Goal: Task Accomplishment & Management: Manage account settings

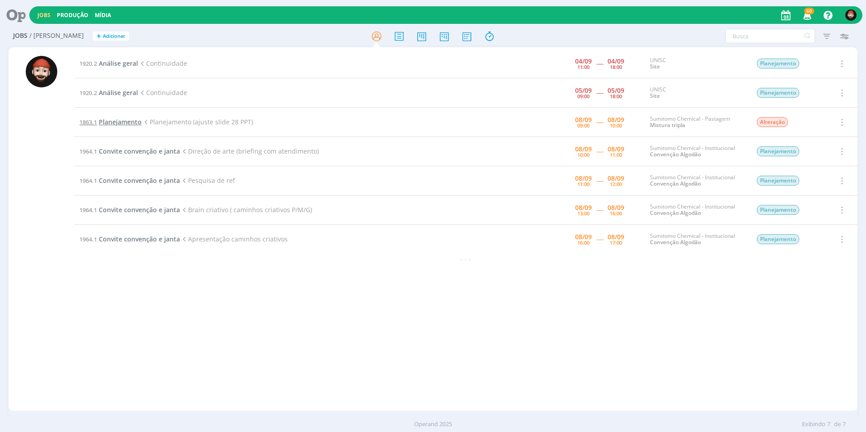
click at [101, 122] on span "Planejamento" at bounding box center [120, 122] width 43 height 9
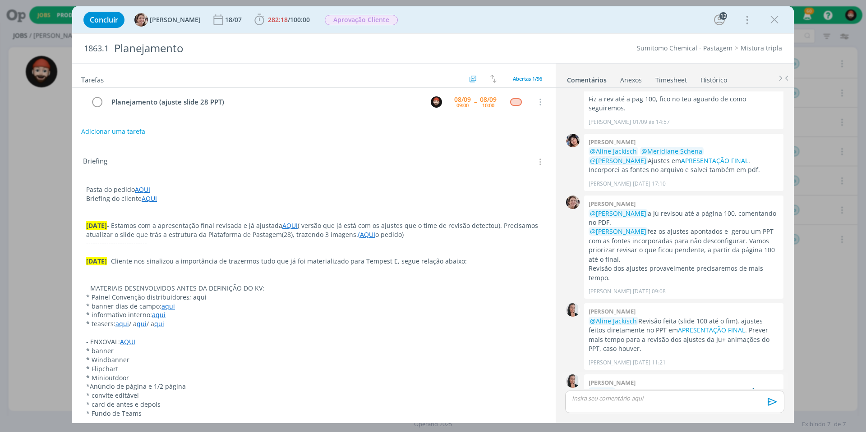
click at [591, 388] on link "APRESENTAÇÃO FINAL" at bounding box center [673, 397] width 171 height 18
click at [770, 16] on icon "dialog" at bounding box center [774, 20] width 14 height 14
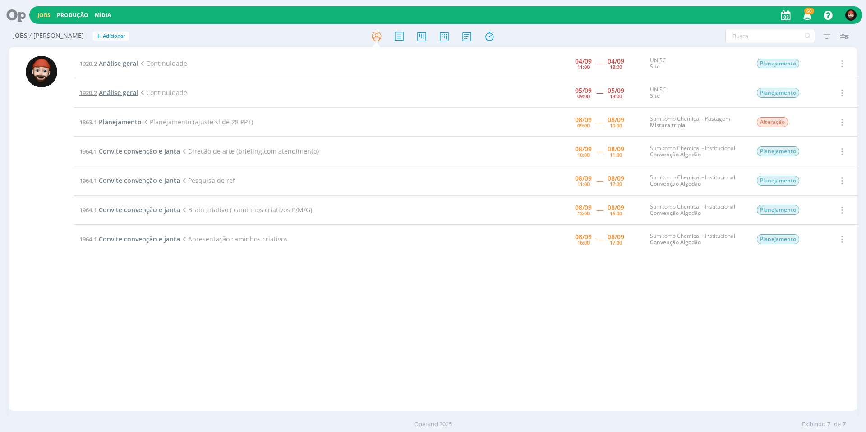
click at [116, 91] on span "Análise geral" at bounding box center [118, 92] width 39 height 9
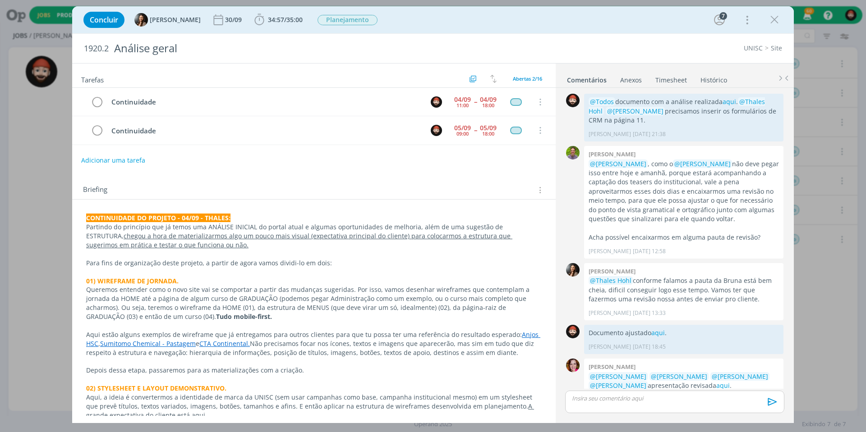
scroll to position [102, 0]
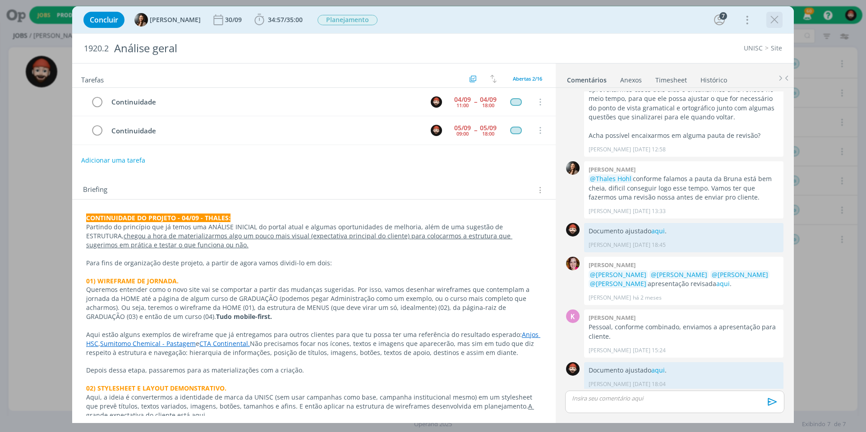
click at [774, 21] on icon "dialog" at bounding box center [774, 20] width 14 height 14
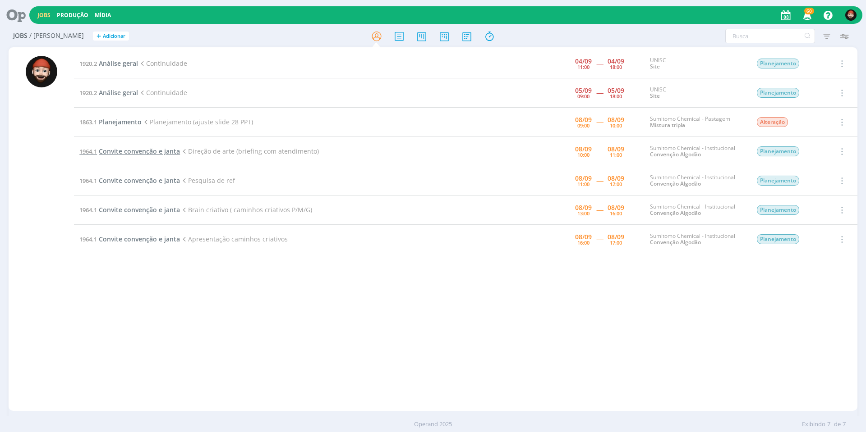
click at [134, 148] on span "Convite convenção e janta" at bounding box center [139, 151] width 81 height 9
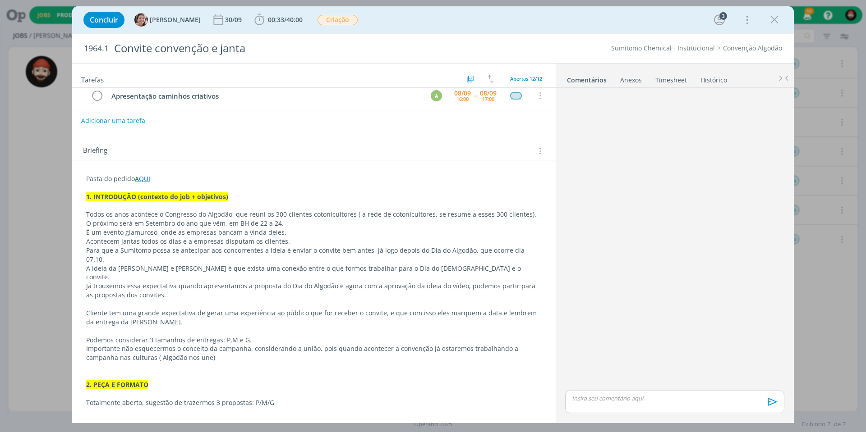
scroll to position [150, 0]
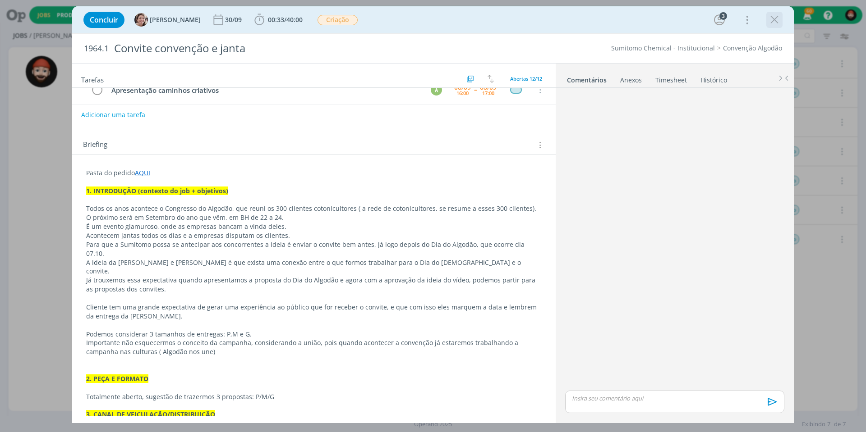
click at [767, 16] on div "dialog" at bounding box center [774, 20] width 16 height 16
click at [771, 14] on icon "dialog" at bounding box center [774, 20] width 14 height 14
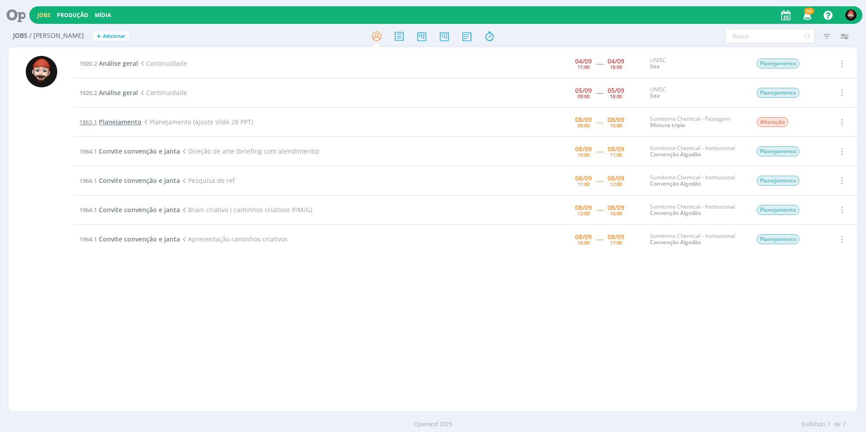
click at [117, 124] on span "Planejamento" at bounding box center [120, 122] width 43 height 9
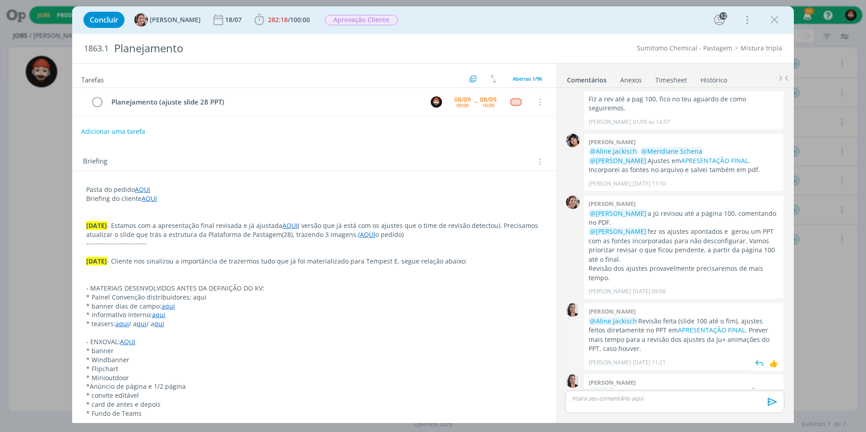
scroll to position [35, 0]
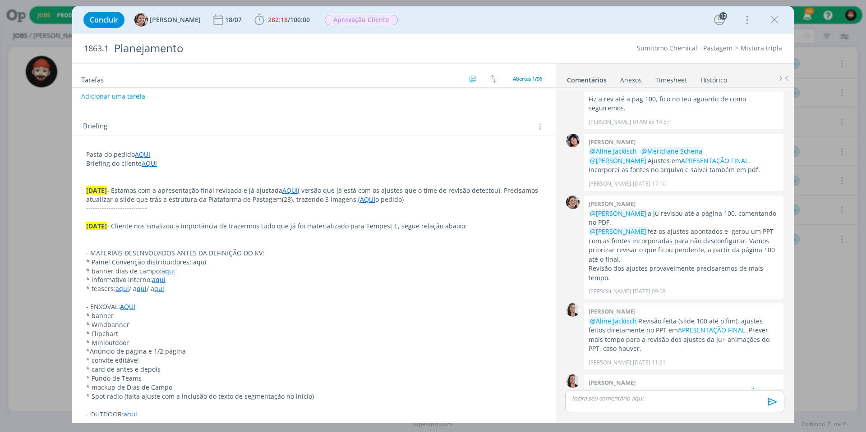
drag, startPoint x: 611, startPoint y: 365, endPoint x: 711, endPoint y: 354, distance: 100.3
click at [711, 388] on p "@Todos apresentação revisada na pasta APRESENTAÇÃO FINAL ." at bounding box center [683, 397] width 190 height 18
copy p "apresentação revisada na pasta APRESENTAÇÃO FINAL ."
click at [643, 399] on p "dialog" at bounding box center [674, 399] width 205 height 8
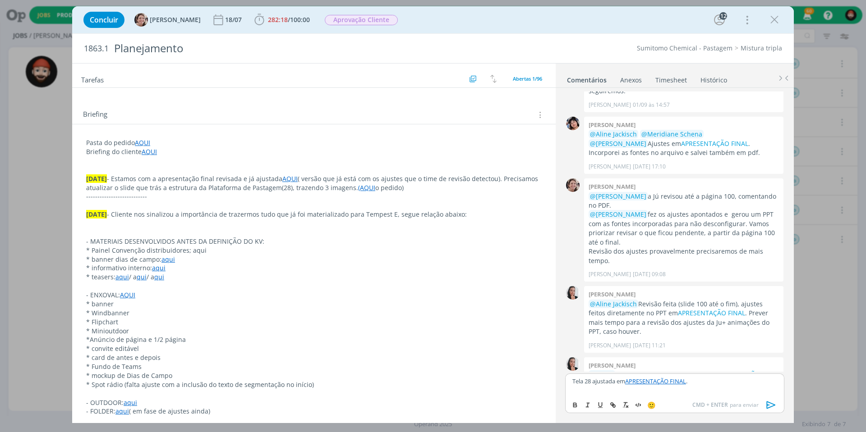
scroll to position [0, 0]
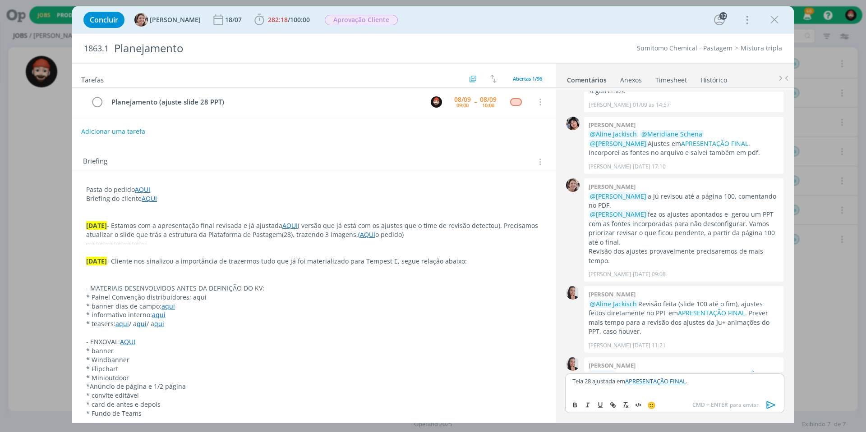
click at [770, 405] on icon "dialog" at bounding box center [771, 406] width 14 height 14
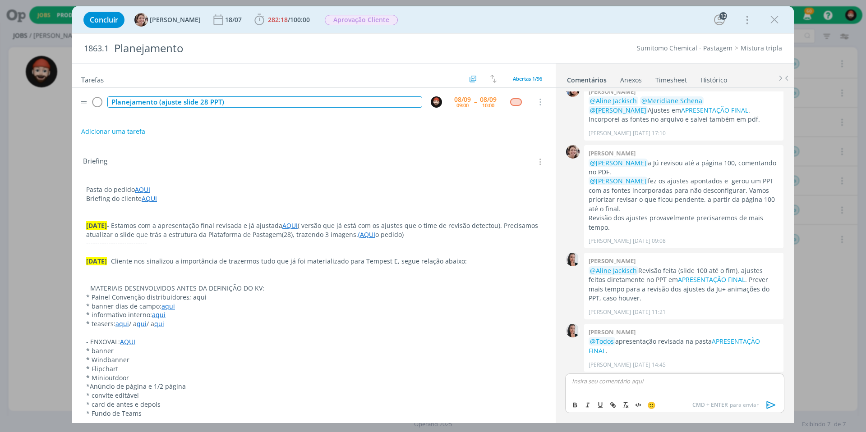
click at [377, 101] on div "Planejamento (ajuste slide 28 PPT)" at bounding box center [264, 101] width 315 height 11
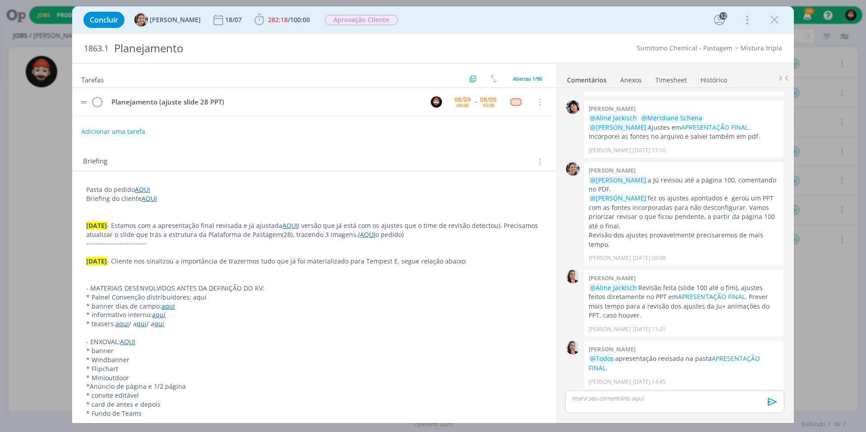
click at [328, 88] on tr "Planejamento (ajuste slide 28 PPT) [DATE] 09:00 -- [DATE] 10:00 Cancelar" at bounding box center [313, 102] width 483 height 28
click at [100, 101] on icon "dialog" at bounding box center [97, 103] width 14 height 14
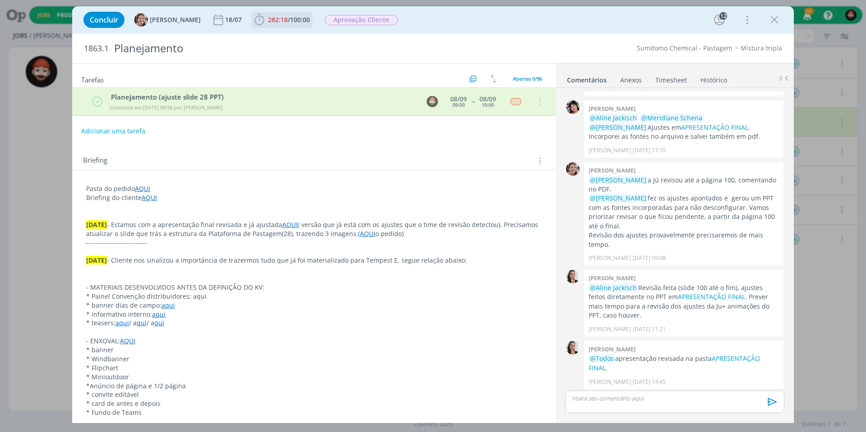
click at [290, 16] on span "100:00" at bounding box center [300, 19] width 20 height 9
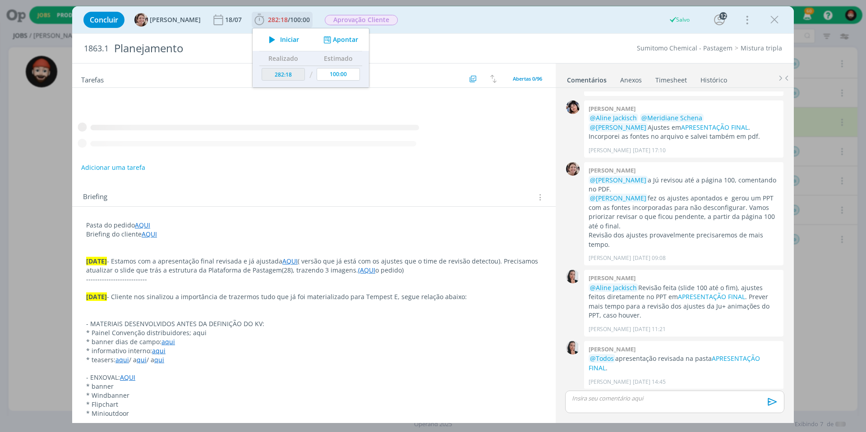
click at [333, 43] on button "Apontar" at bounding box center [339, 39] width 37 height 9
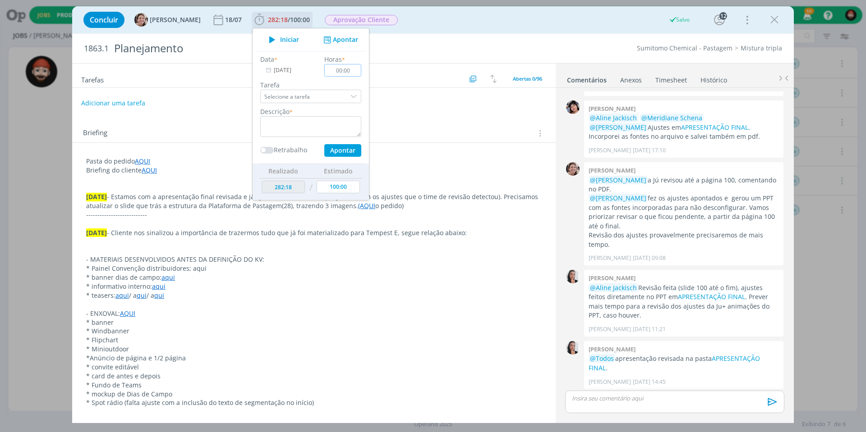
click at [346, 70] on input "00:00" at bounding box center [342, 70] width 37 height 13
type input "00:30"
click at [294, 120] on textarea "dialog" at bounding box center [310, 126] width 101 height 21
type textarea "Ajuste do PPT"
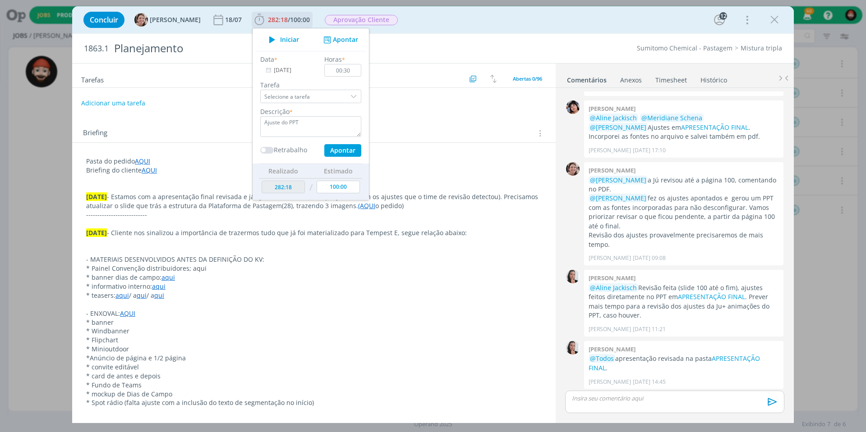
click at [342, 150] on button "Apontar" at bounding box center [342, 150] width 37 height 13
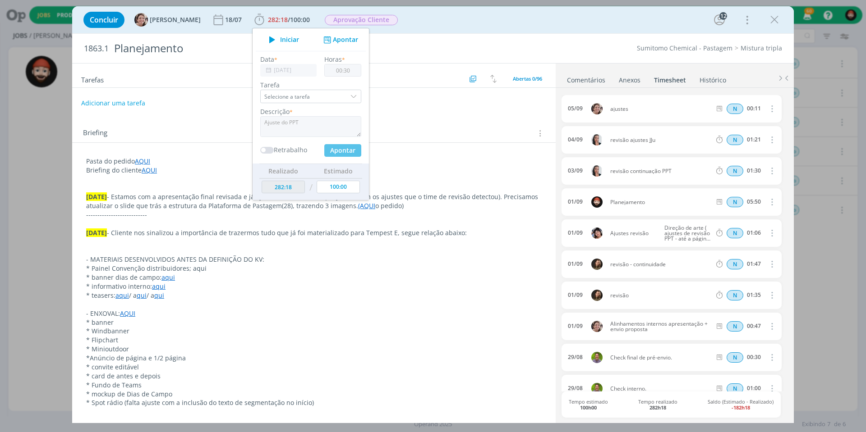
type input "282:48"
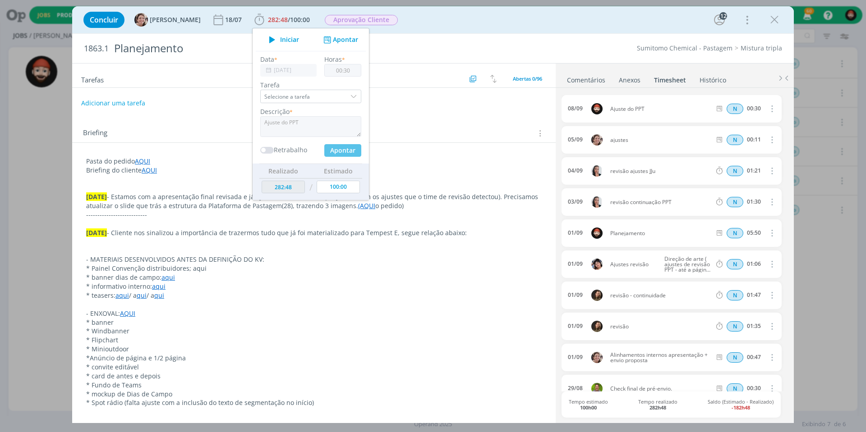
type input "00:00"
click at [523, 47] on div "Sumitomo Chemical - Pastagem Mistura tripla" at bounding box center [639, 48] width 294 height 9
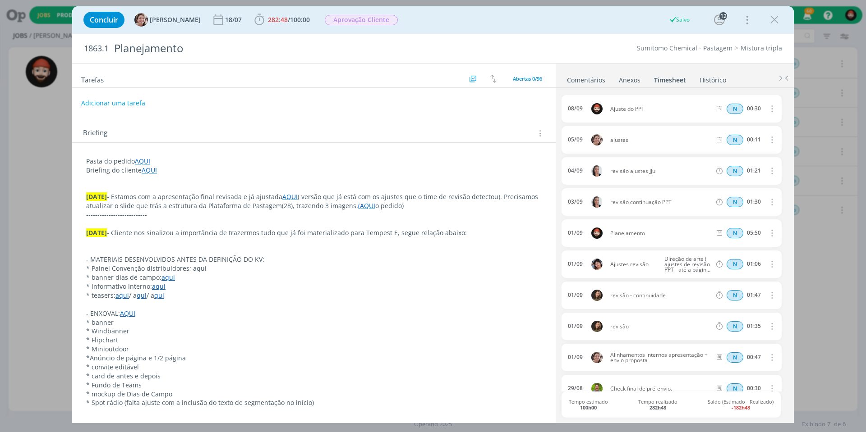
click at [853, 269] on div "Concluir [PERSON_NAME] 18/07 282:48 / 100:00 Iniciar Apontar Data * [DATE] Hora…" at bounding box center [433, 216] width 866 height 432
click at [779, 21] on icon "dialog" at bounding box center [774, 20] width 14 height 14
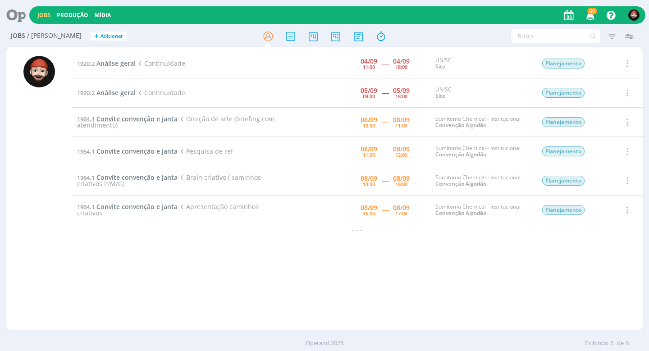
click at [159, 118] on span "Convite convenção e janta" at bounding box center [136, 119] width 81 height 9
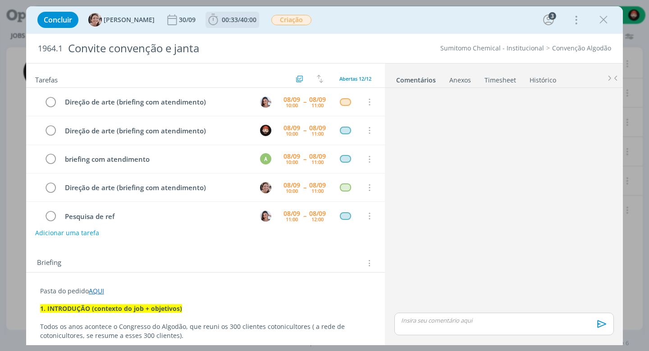
click at [242, 14] on span "00:33 / 40:00" at bounding box center [233, 20] width 52 height 14
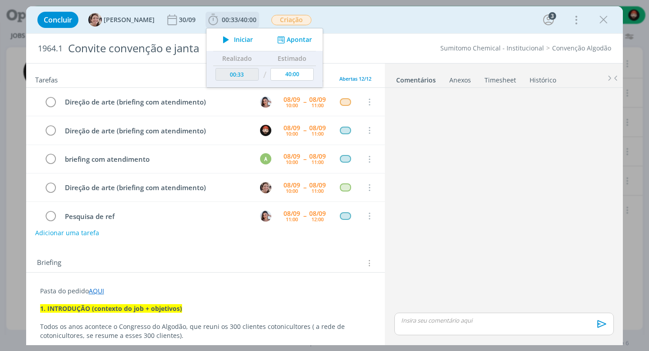
click at [234, 37] on span "Iniciar" at bounding box center [243, 40] width 19 height 6
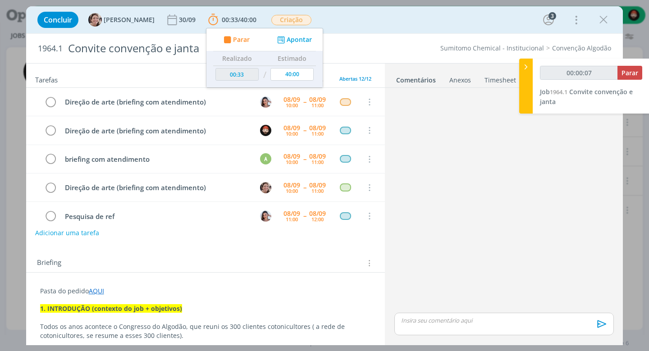
click at [494, 32] on div "Concluir [PERSON_NAME] [DATE] 00:33 / 40:00 Parar Apontar Data * [DATE] Horas *…" at bounding box center [324, 19] width 597 height 27
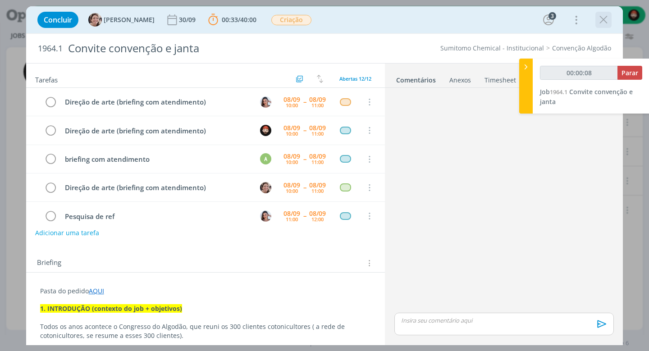
click at [605, 18] on icon "dialog" at bounding box center [604, 20] width 14 height 14
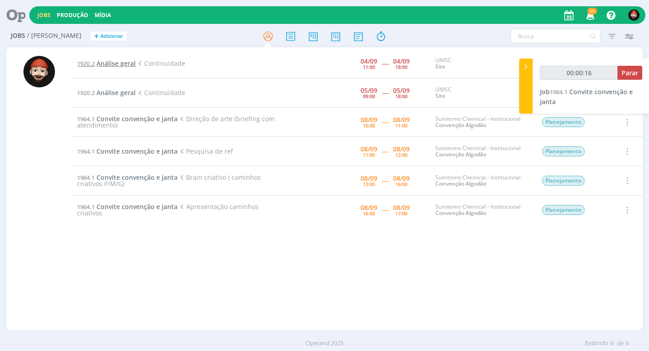
click at [116, 62] on span "Análise geral" at bounding box center [115, 63] width 39 height 9
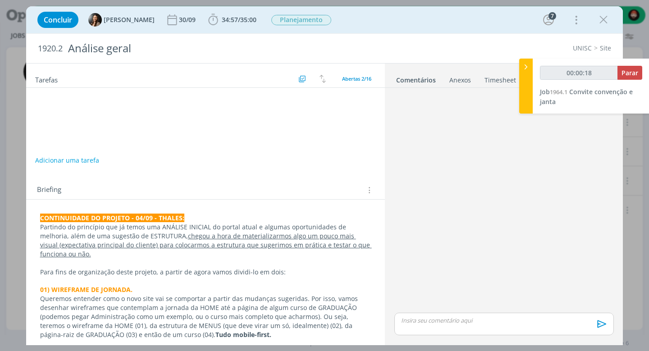
scroll to position [180, 0]
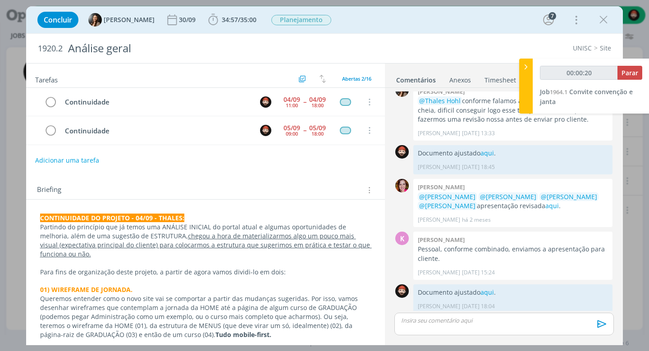
click at [491, 78] on link "Timesheet" at bounding box center [500, 78] width 32 height 13
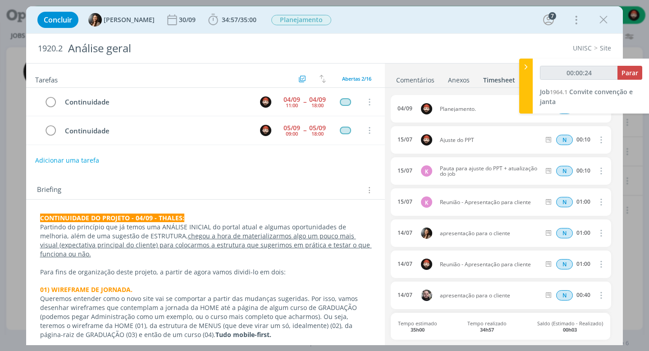
type input "00:00:25"
click at [526, 66] on icon at bounding box center [526, 66] width 9 height 9
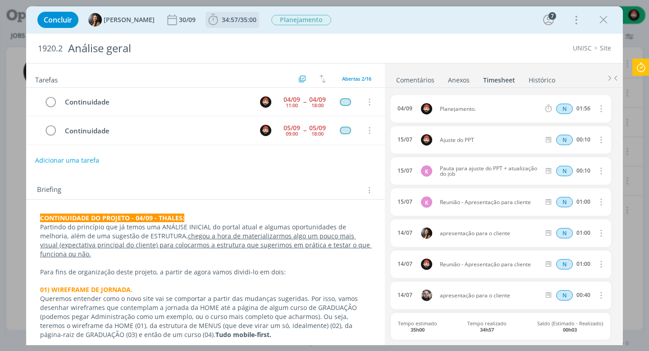
click at [236, 19] on span "34:57" at bounding box center [230, 19] width 16 height 9
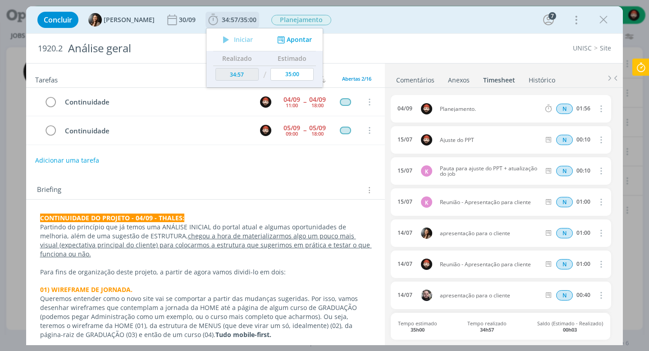
click at [302, 45] on div "Iniciar Apontar" at bounding box center [265, 39] width 116 height 23
click at [298, 41] on button "Apontar" at bounding box center [293, 39] width 37 height 9
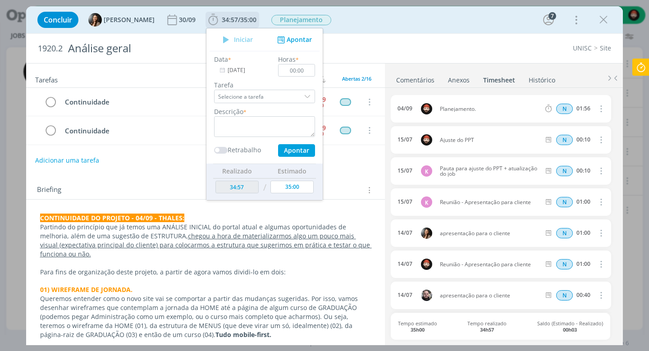
click at [279, 41] on icon "dialog" at bounding box center [280, 40] width 11 height 9
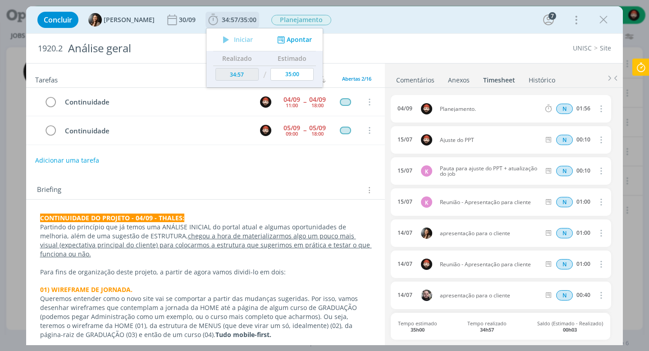
click at [287, 37] on button "Apontar" at bounding box center [293, 39] width 37 height 9
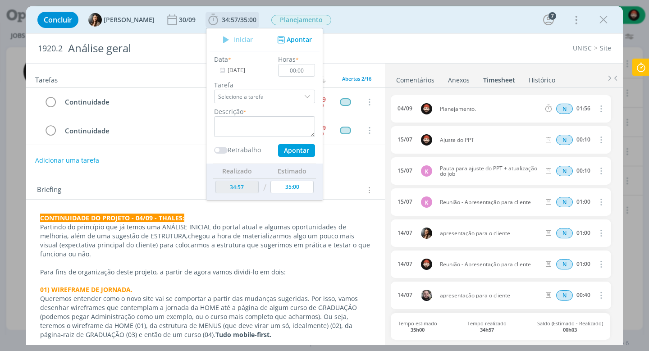
click at [230, 69] on input "[DATE]" at bounding box center [242, 70] width 56 height 13
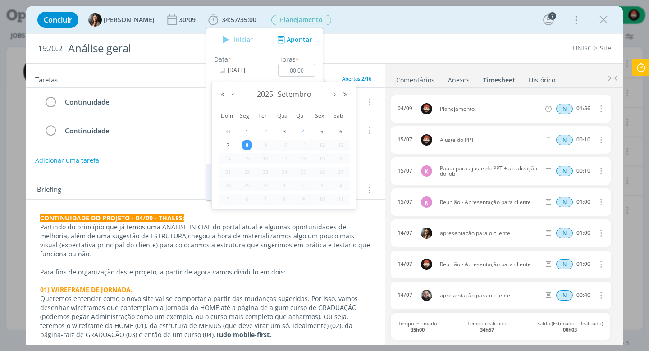
click at [305, 131] on span "4" at bounding box center [303, 131] width 11 height 11
type input "04/09/2025"
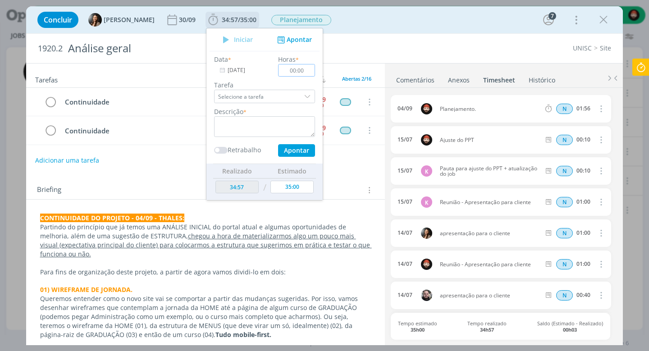
click at [292, 70] on input "00:00" at bounding box center [296, 70] width 37 height 13
type input "03:20"
click at [255, 125] on textarea "dialog" at bounding box center [264, 126] width 101 height 21
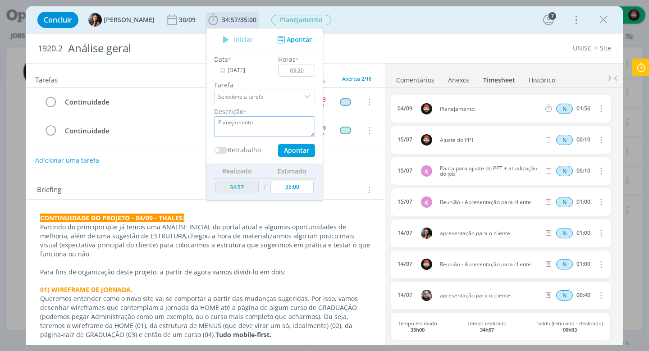
type textarea "Planejamento"
click at [293, 149] on button "Apontar" at bounding box center [296, 150] width 37 height 13
type input "38:17"
type input "[DATE]"
type input "00:00"
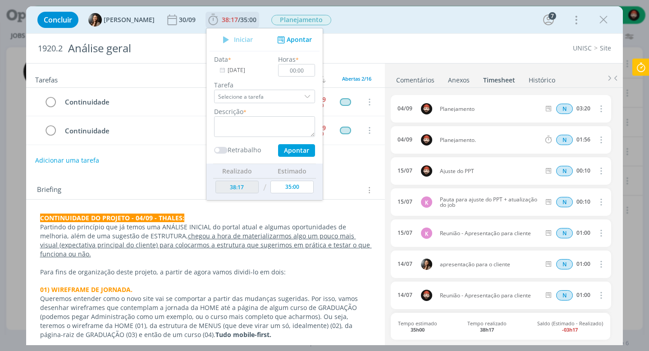
click at [250, 67] on input "[DATE]" at bounding box center [242, 70] width 56 height 13
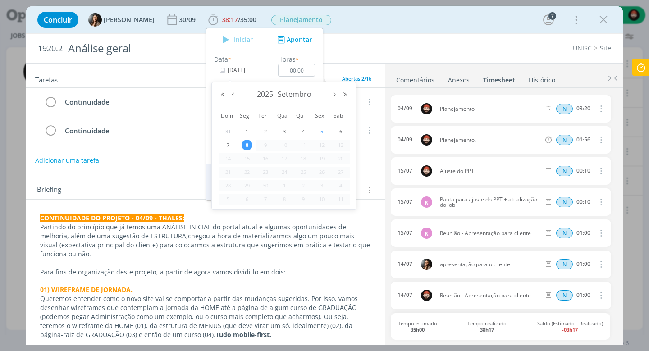
click at [320, 132] on span "5" at bounding box center [322, 131] width 11 height 11
type input "05/09/2025"
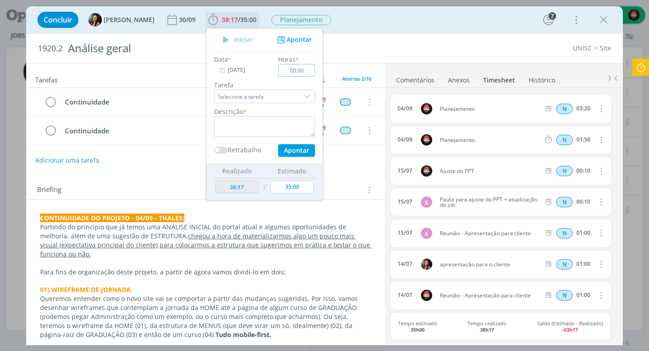
click at [298, 71] on input "00:00" at bounding box center [296, 70] width 37 height 13
type input "02:20"
click at [286, 124] on textarea "dialog" at bounding box center [264, 126] width 101 height 21
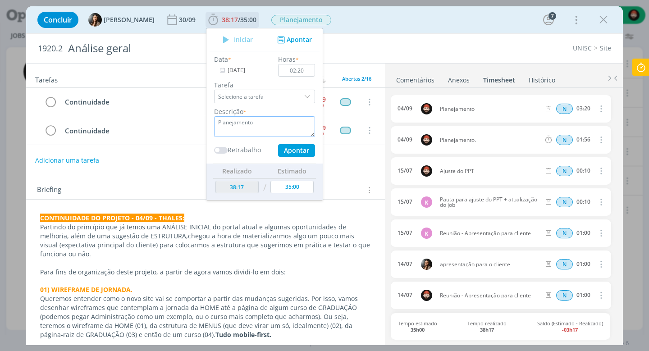
type textarea "Planejamento"
click at [300, 156] on button "Apontar" at bounding box center [296, 150] width 37 height 13
type input "40:37"
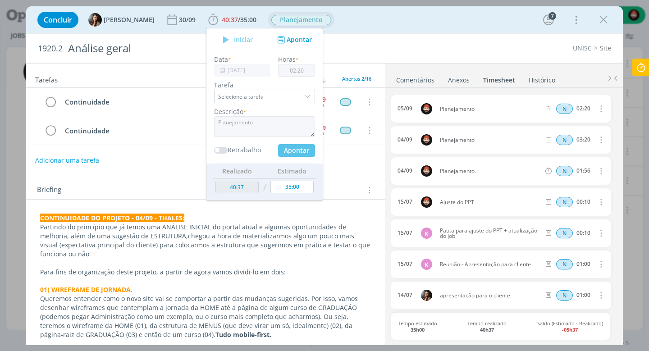
type input "[DATE]"
type input "00:00"
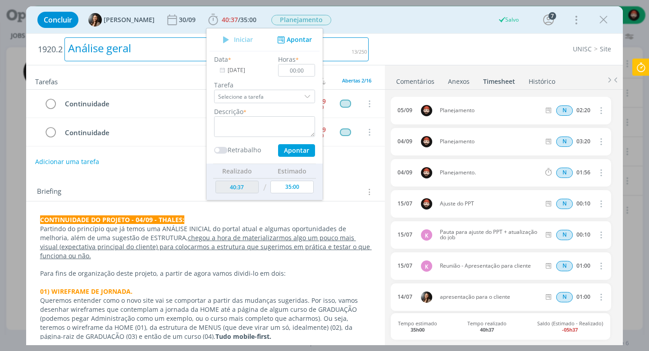
click at [342, 45] on div "Análise geral" at bounding box center [216, 49] width 304 height 24
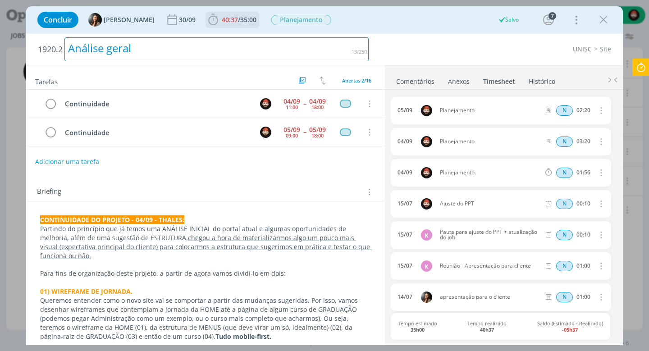
click at [247, 20] on span "35:00" at bounding box center [248, 19] width 16 height 9
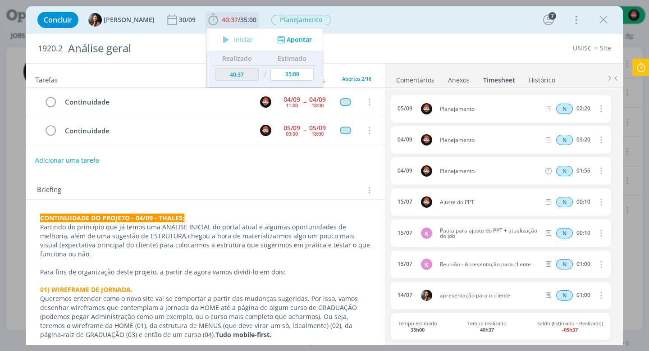
click at [307, 37] on button "Apontar" at bounding box center [293, 39] width 37 height 9
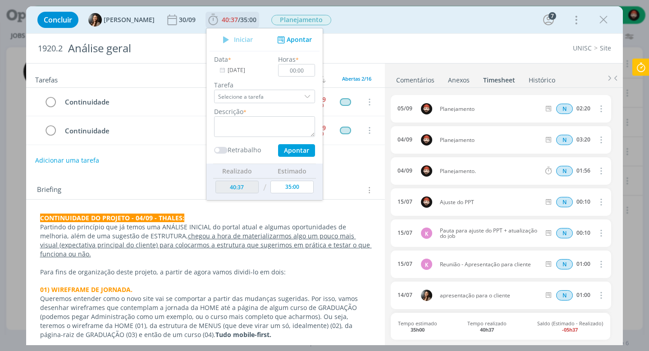
click at [246, 75] on input "[DATE]" at bounding box center [242, 70] width 56 height 13
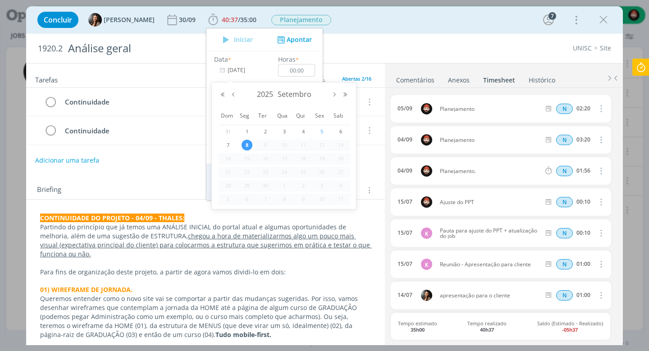
click at [323, 131] on span "5" at bounding box center [322, 131] width 11 height 11
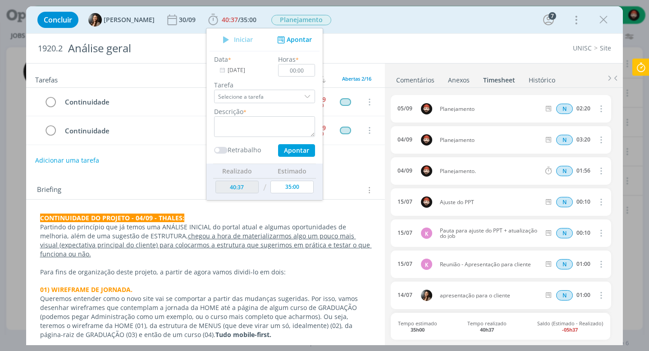
type input "05/09/2025"
click at [299, 72] on input "00:00" at bounding box center [296, 70] width 37 height 13
type input "04:10"
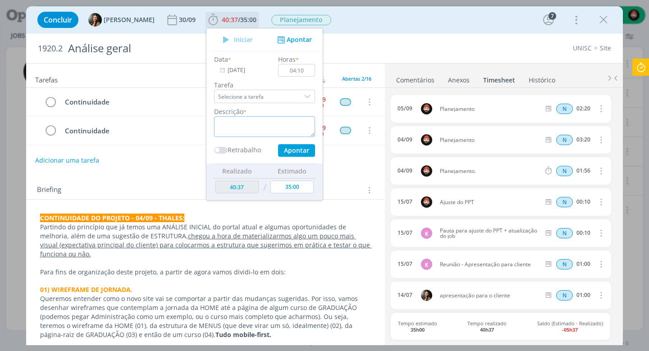
click at [285, 125] on textarea "dialog" at bounding box center [264, 126] width 101 height 21
type textarea "Planejamento"
click at [300, 148] on button "Apontar" at bounding box center [296, 150] width 37 height 13
type input "44:47"
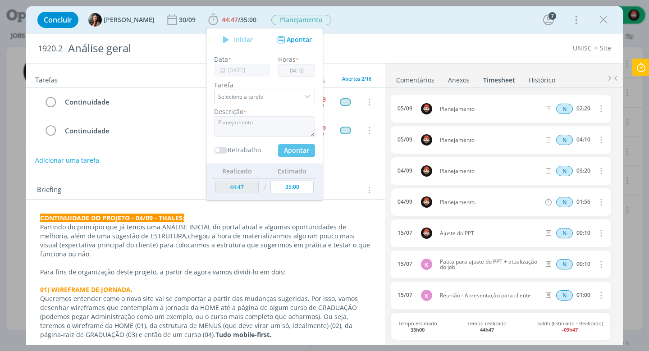
type input "[DATE]"
type input "00:00"
click at [456, 40] on div "1920.2 Análise geral UNISC Site" at bounding box center [324, 48] width 597 height 29
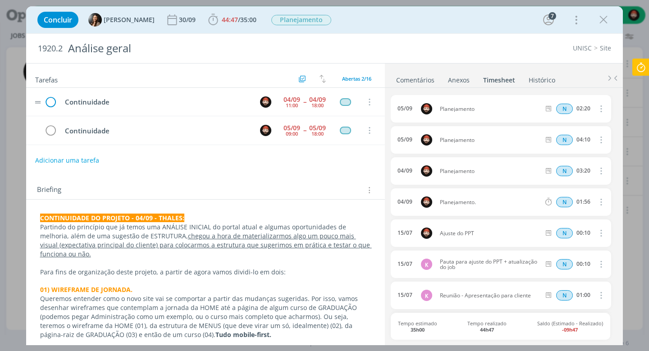
click at [50, 102] on icon "dialog" at bounding box center [51, 103] width 14 height 14
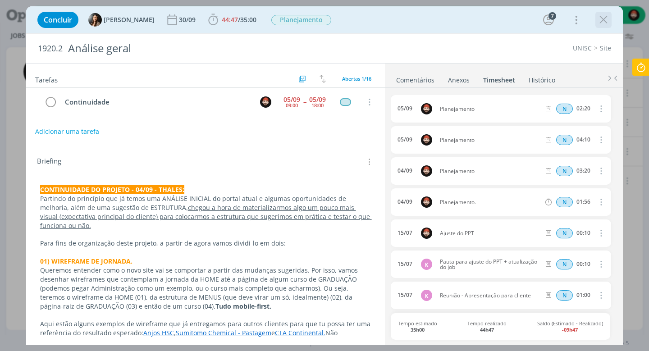
click at [601, 20] on icon "dialog" at bounding box center [604, 20] width 14 height 14
